Goal: Transaction & Acquisition: Purchase product/service

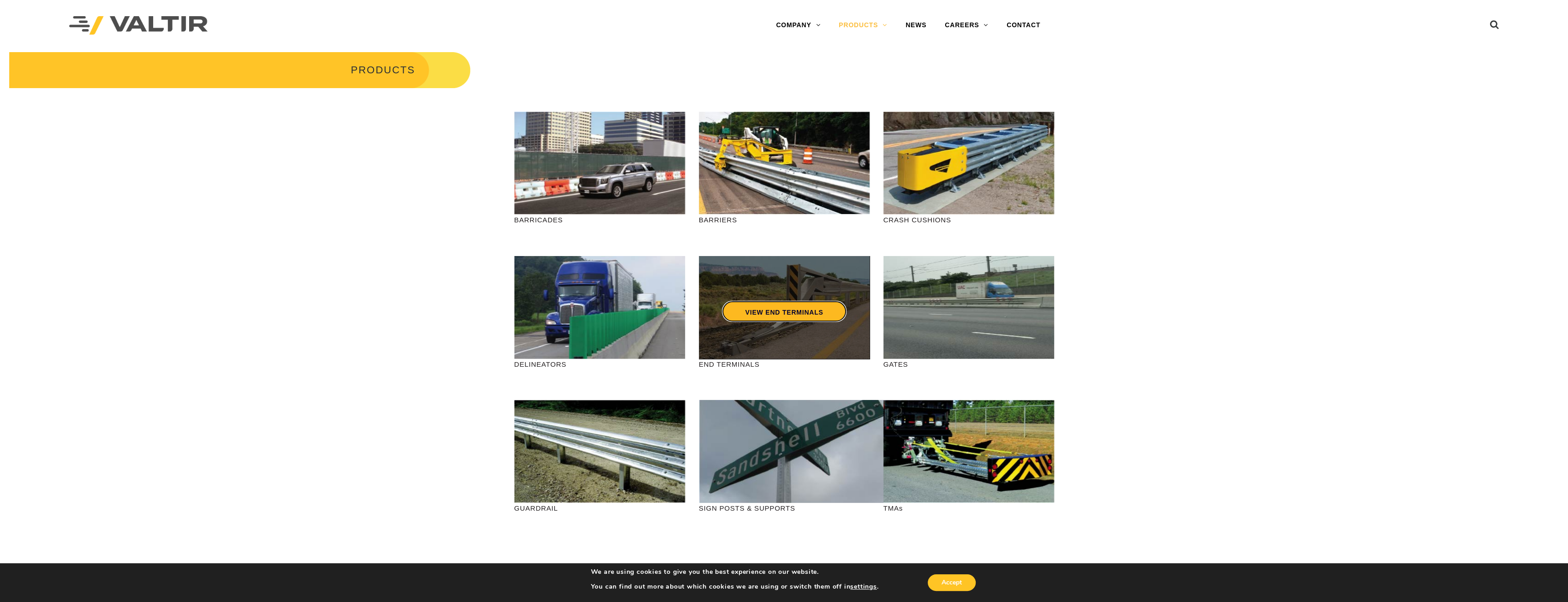
click at [813, 307] on link "VIEW END TERMINALS" at bounding box center [784, 312] width 124 height 21
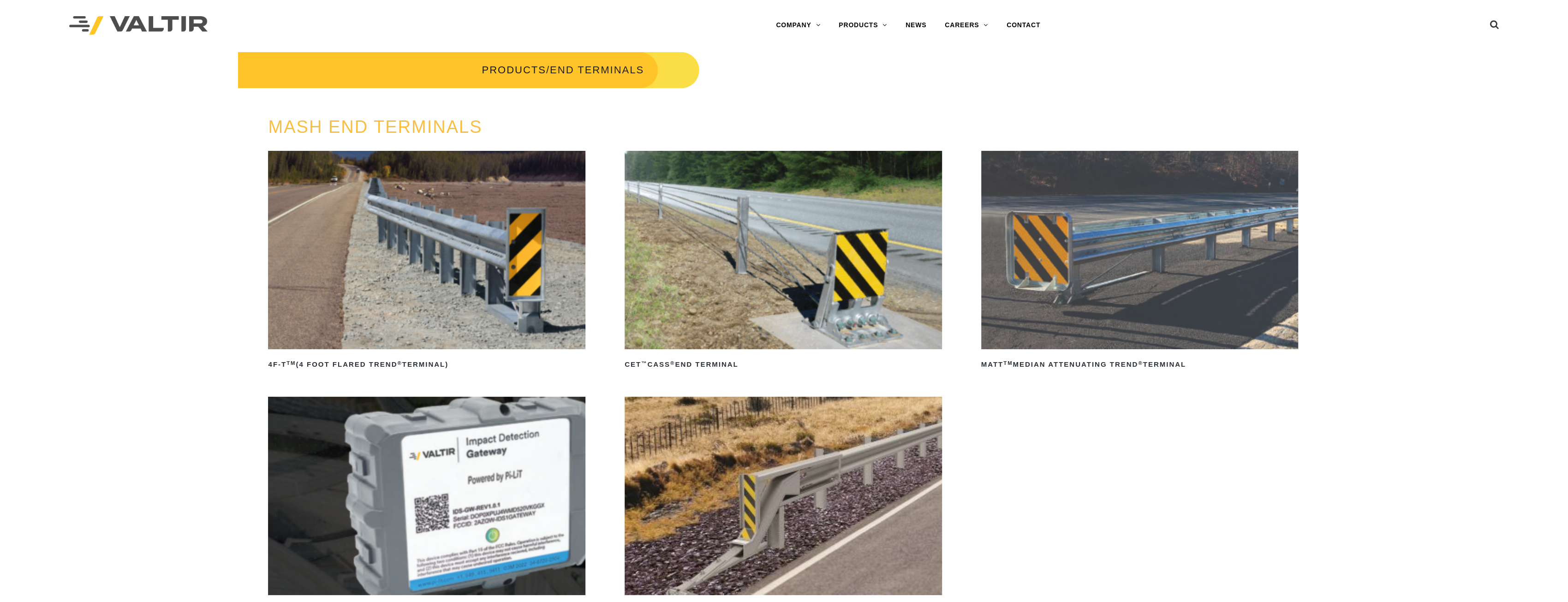
click at [501, 286] on img at bounding box center [427, 249] width 317 height 198
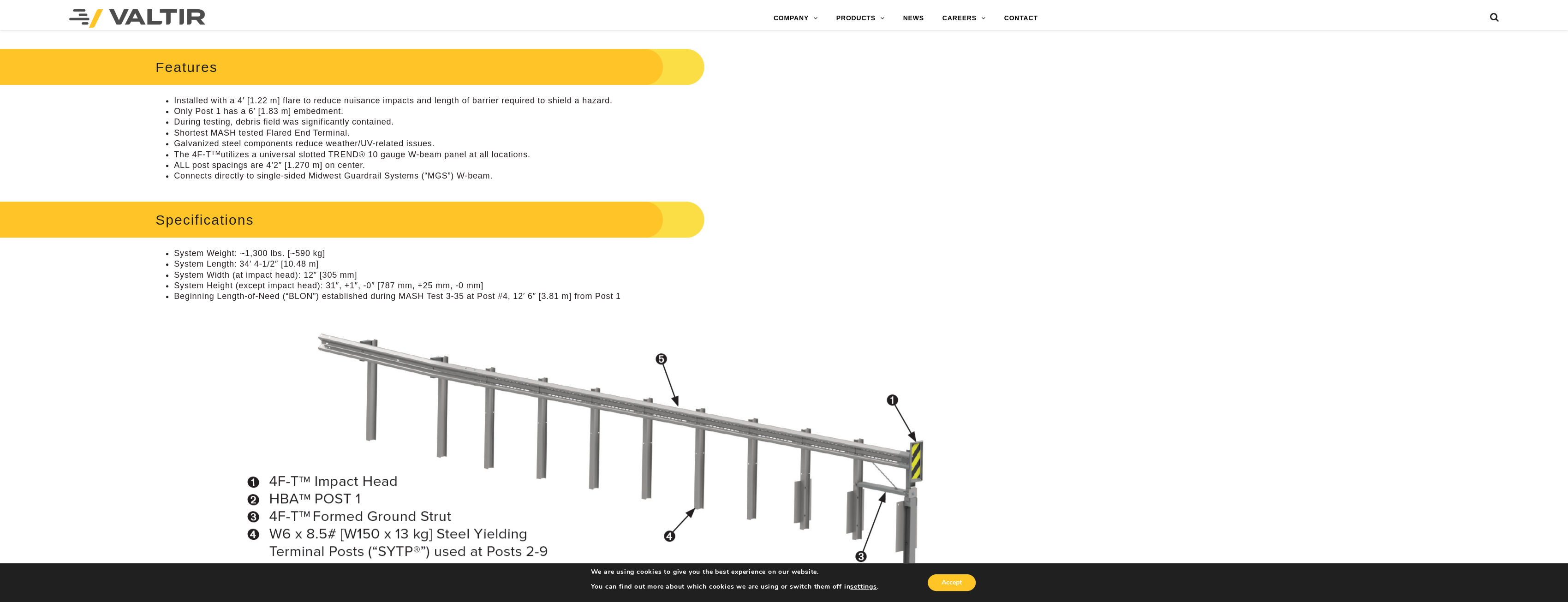
scroll to position [692, 0]
